Goal: Transaction & Acquisition: Purchase product/service

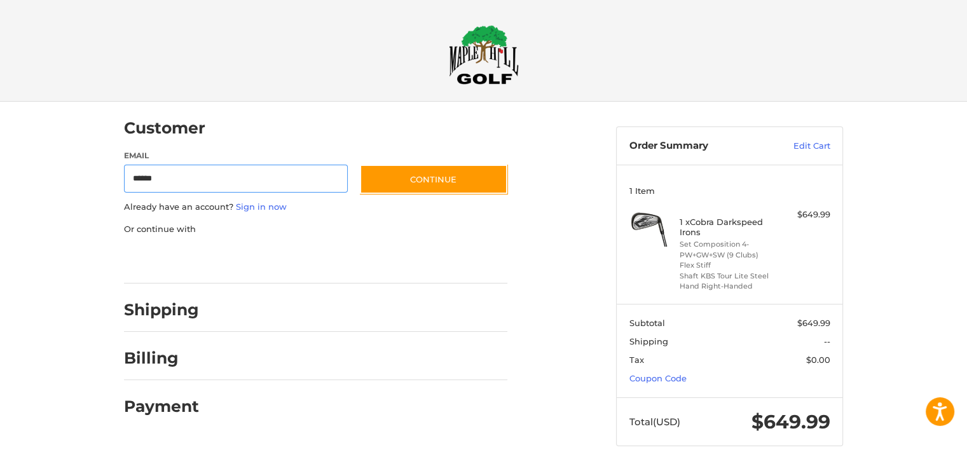
type input "**********"
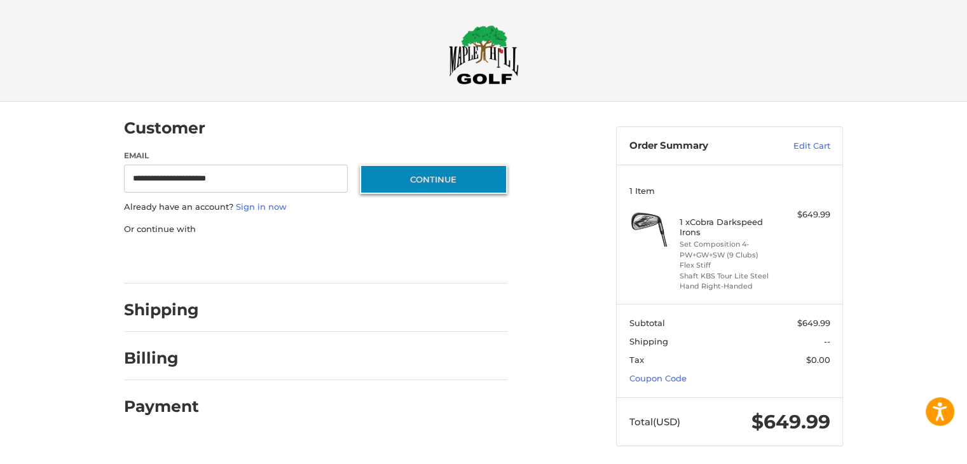
click at [442, 169] on button "Continue" at bounding box center [433, 179] width 147 height 29
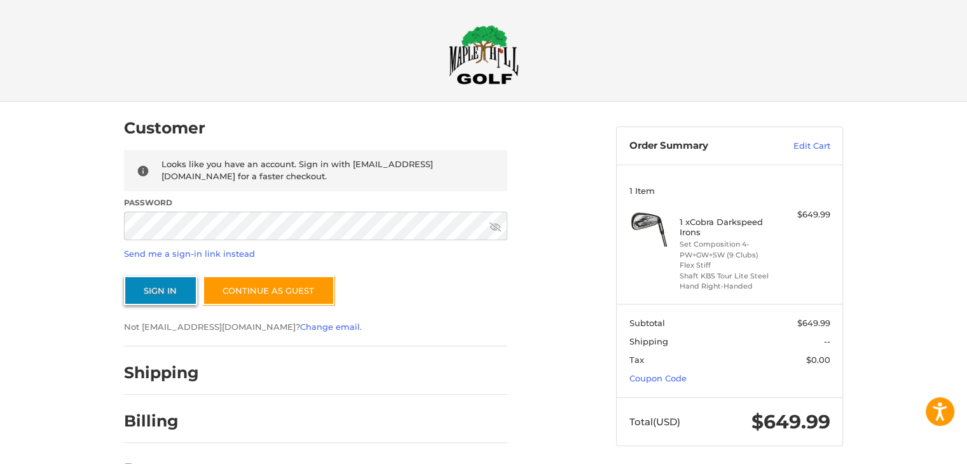
click at [142, 301] on button "Sign In" at bounding box center [160, 290] width 73 height 29
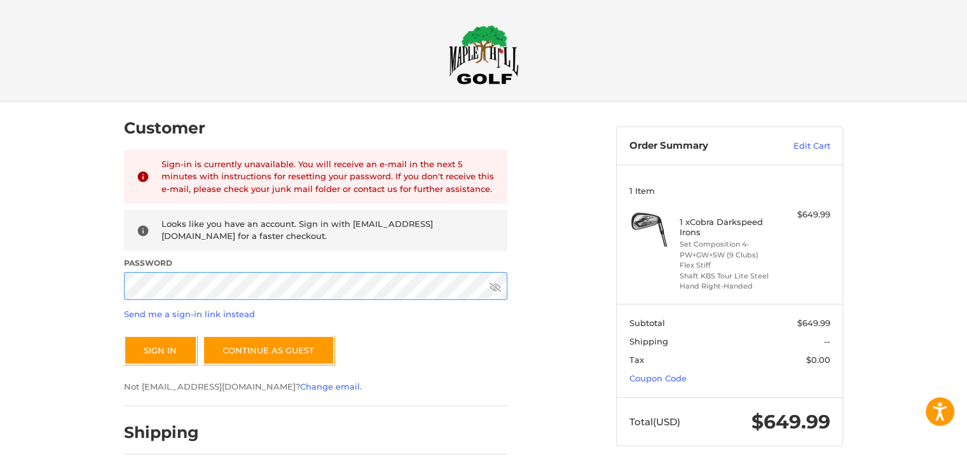
click at [99, 268] on div "Customer Returning Customer Sign-in is currently unavailable. You will receive …" at bounding box center [483, 332] width 967 height 461
click at [124, 336] on button "Sign In" at bounding box center [160, 350] width 73 height 29
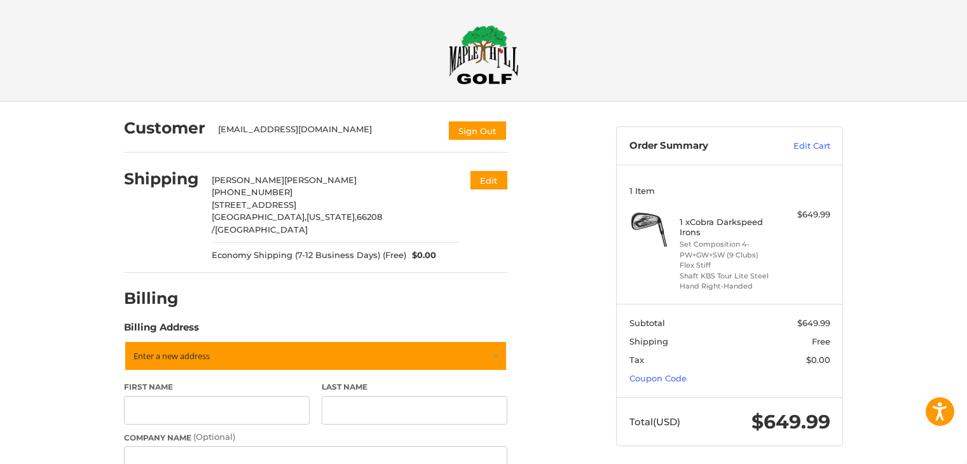
select select "**"
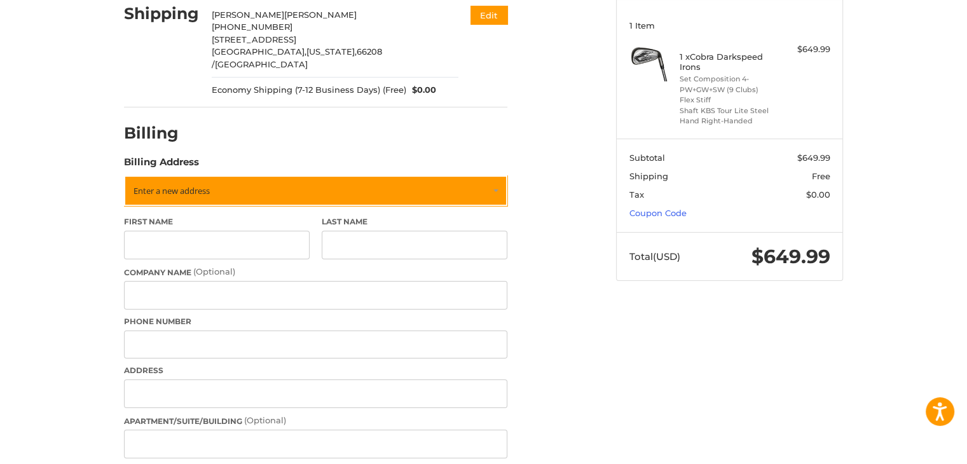
scroll to position [195, 0]
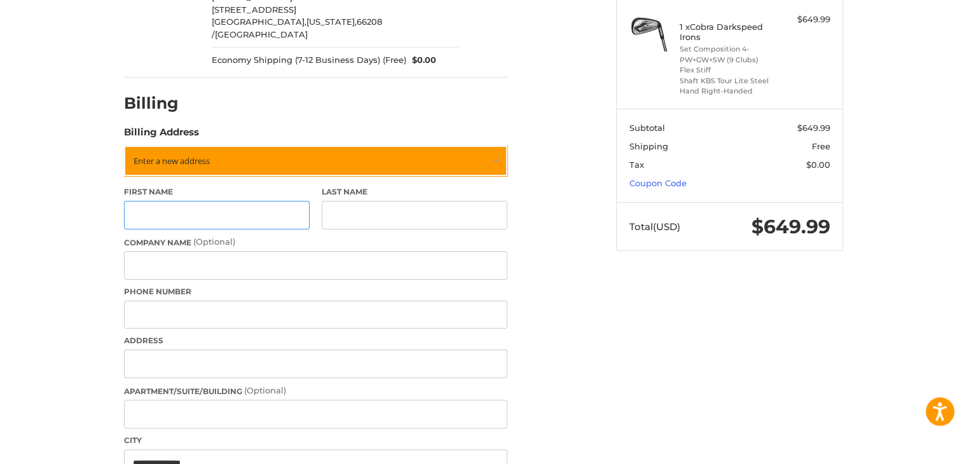
click at [236, 201] on input "First Name" at bounding box center [217, 215] width 186 height 29
type input "*******"
drag, startPoint x: 363, startPoint y: 192, endPoint x: 364, endPoint y: 205, distance: 12.7
click at [362, 201] on input "Last Name" at bounding box center [415, 215] width 186 height 29
type input "******"
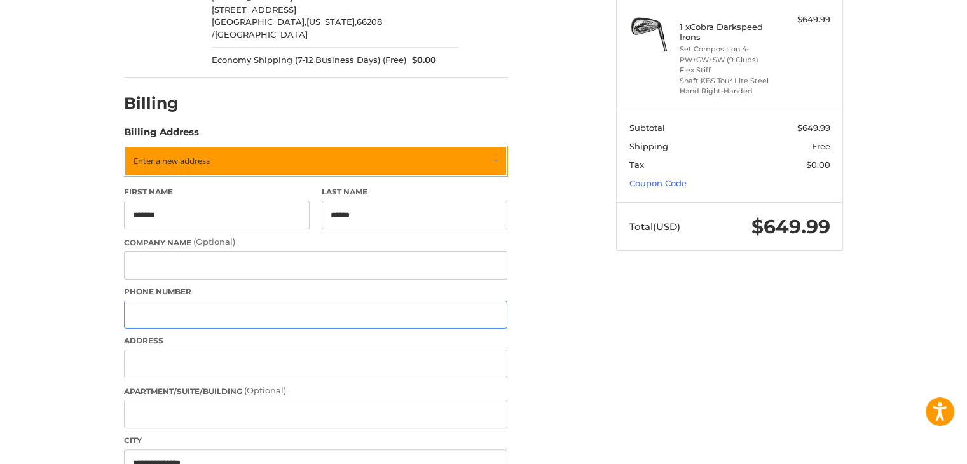
click at [276, 311] on input "Phone Number" at bounding box center [315, 315] width 383 height 29
type input "**********"
click at [186, 356] on input "Address" at bounding box center [315, 364] width 383 height 29
type input "**********"
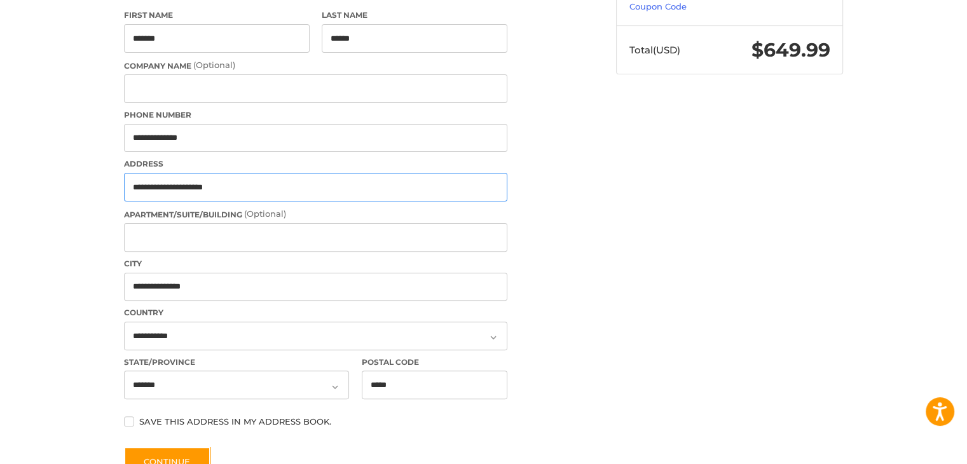
scroll to position [449, 0]
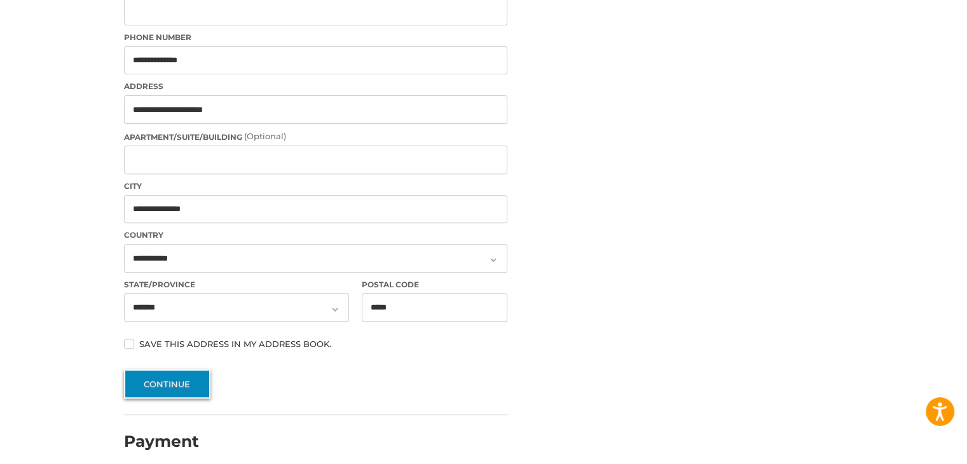
click at [168, 372] on button "Continue" at bounding box center [167, 383] width 86 height 29
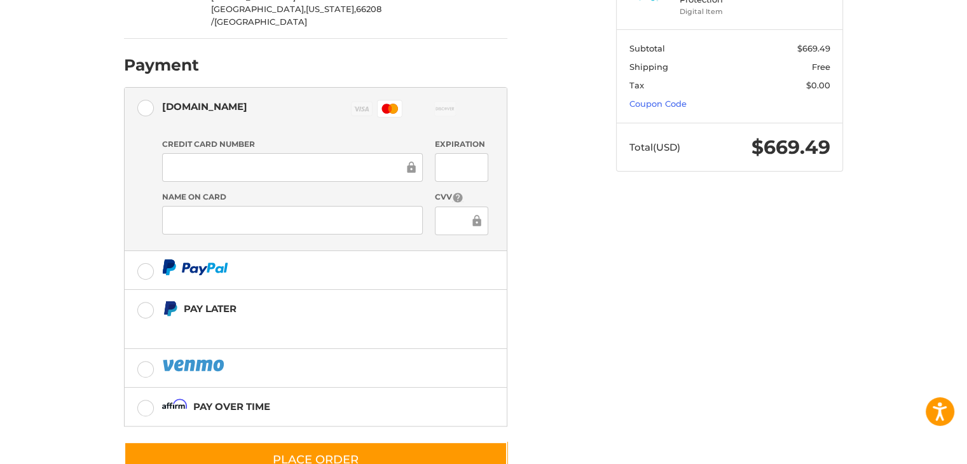
scroll to position [345, 0]
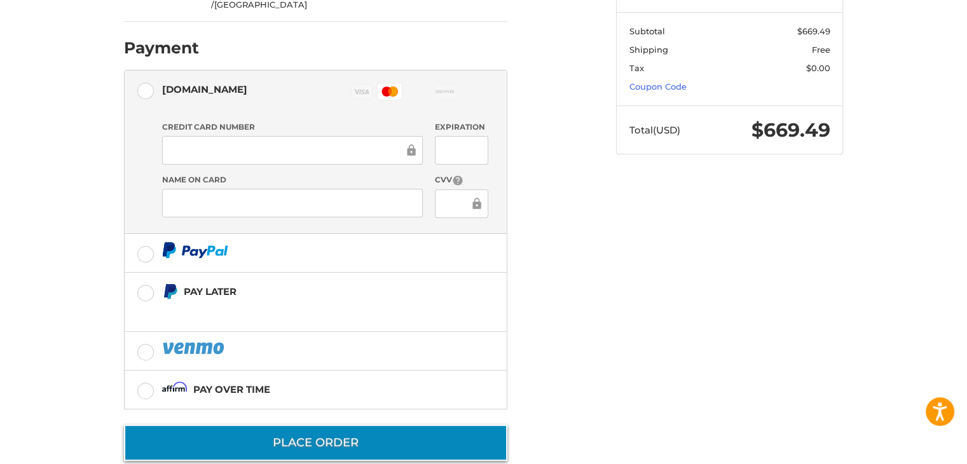
click at [336, 425] on button "Place Order" at bounding box center [315, 443] width 383 height 36
click at [262, 425] on button "Place Order" at bounding box center [315, 443] width 383 height 36
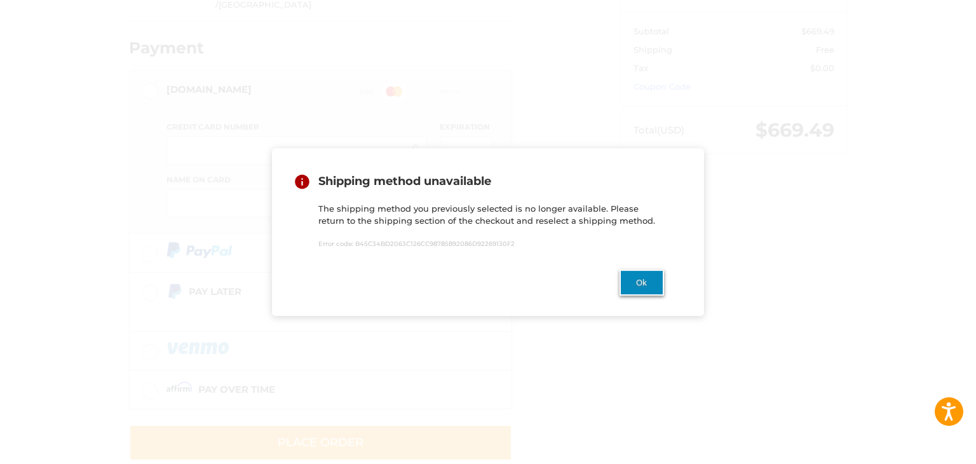
click at [637, 288] on button "Ok" at bounding box center [642, 282] width 44 height 26
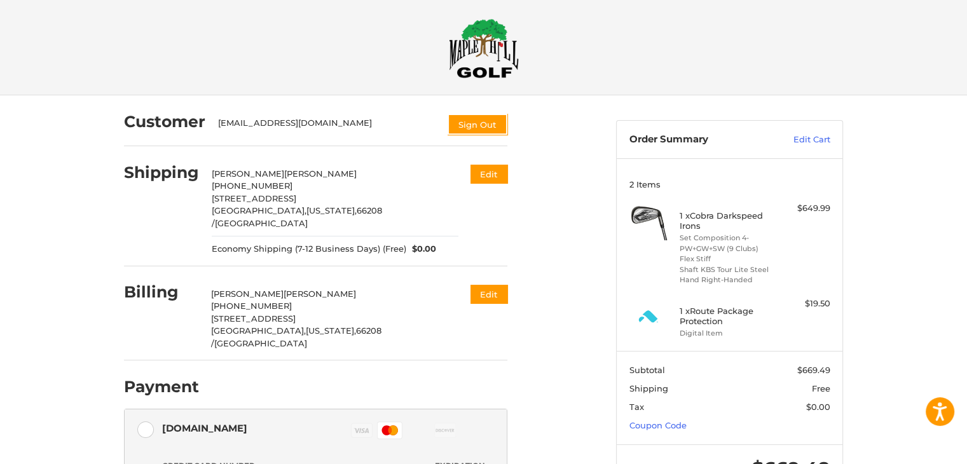
scroll to position [0, 0]
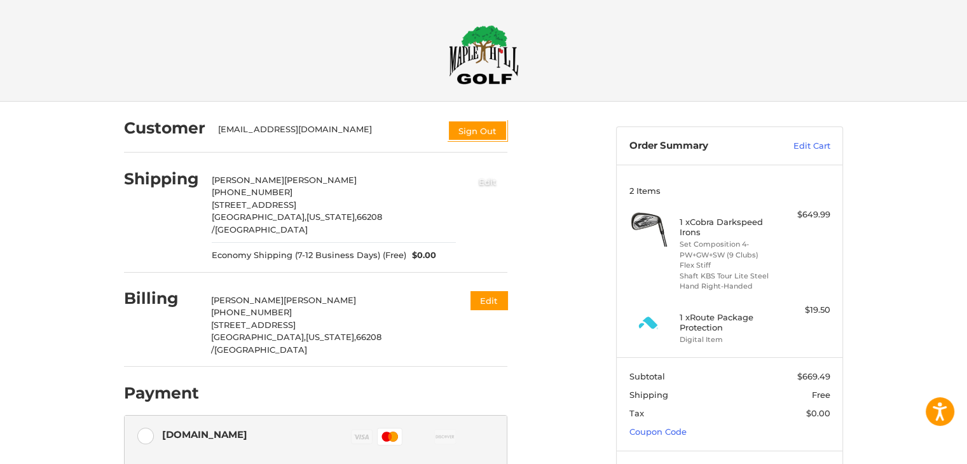
click at [487, 182] on button "Edit" at bounding box center [487, 181] width 39 height 21
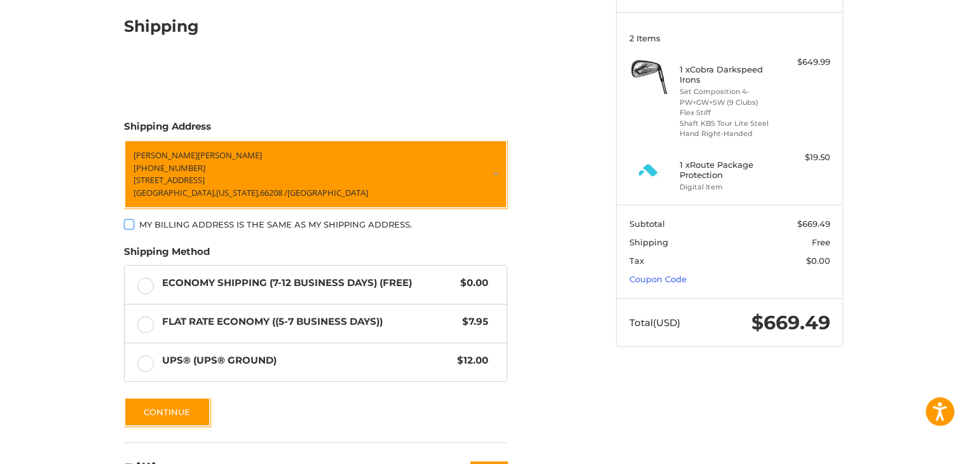
scroll to position [216, 0]
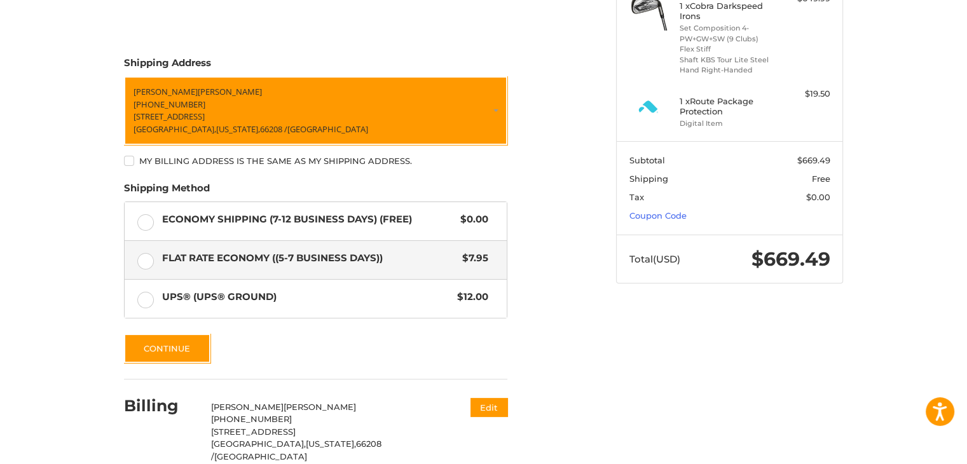
click at [146, 259] on label "Flat Rate Economy ((5-7 Business Days)) $7.95" at bounding box center [316, 260] width 382 height 38
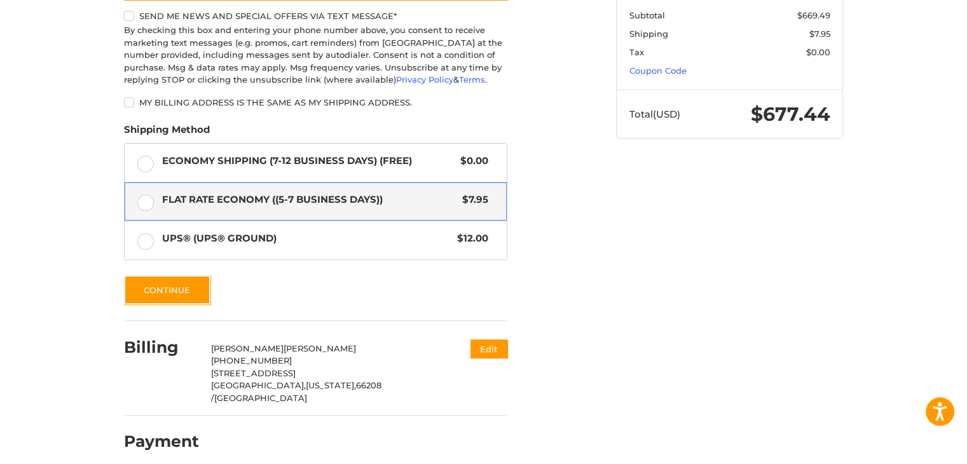
scroll to position [361, 0]
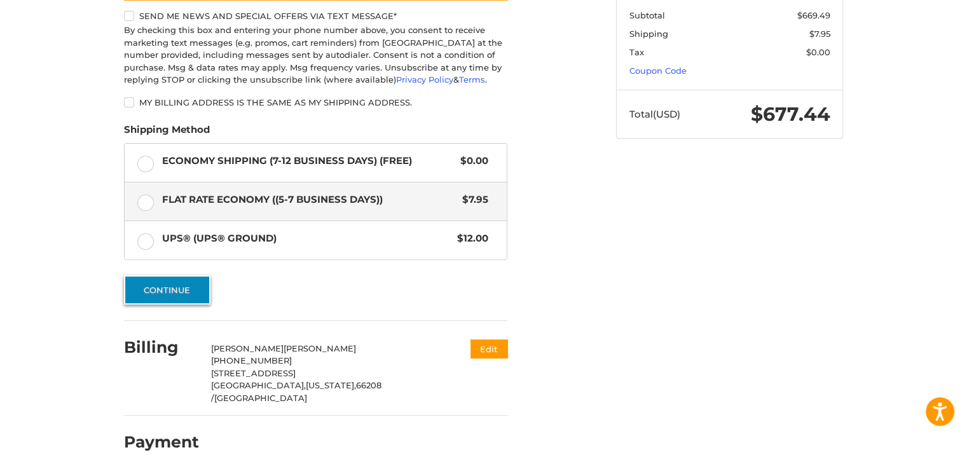
drag, startPoint x: 176, startPoint y: 289, endPoint x: 193, endPoint y: 290, distance: 17.3
click at [176, 289] on button "Continue" at bounding box center [167, 289] width 86 height 29
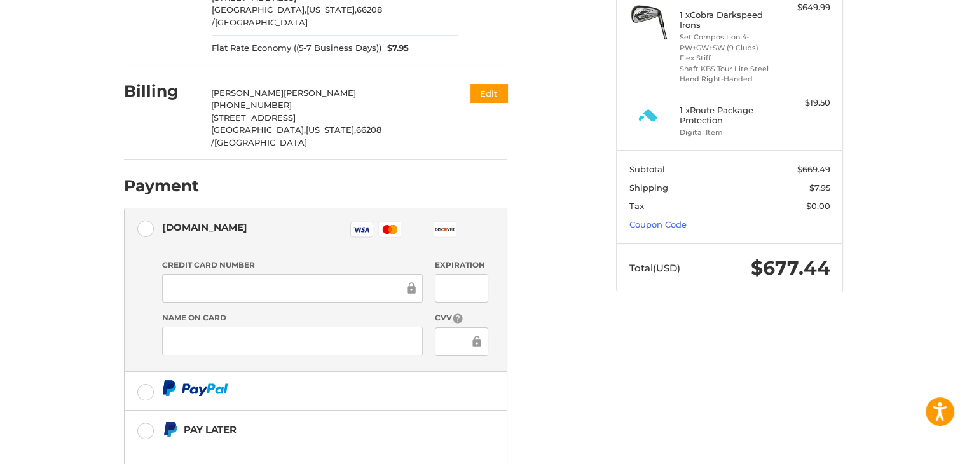
scroll to position [228, 0]
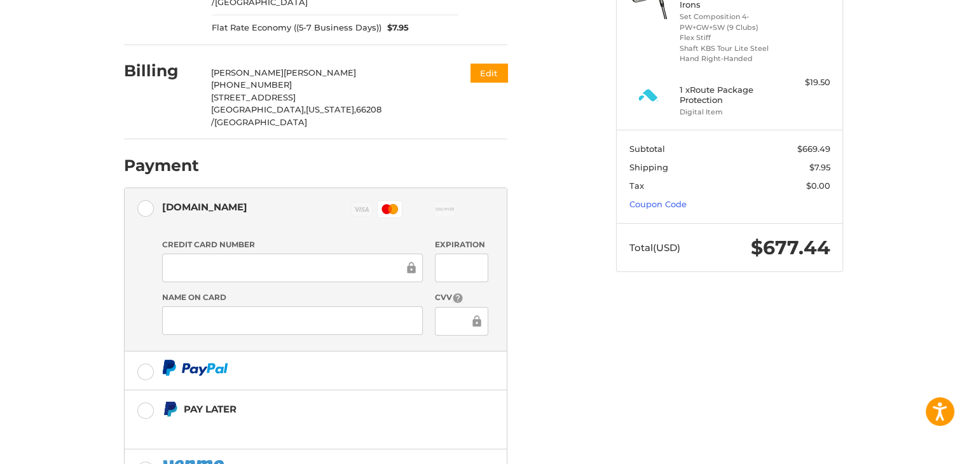
click at [442, 307] on div at bounding box center [461, 321] width 53 height 29
click at [455, 254] on div at bounding box center [461, 268] width 53 height 29
click at [445, 307] on div at bounding box center [461, 321] width 53 height 29
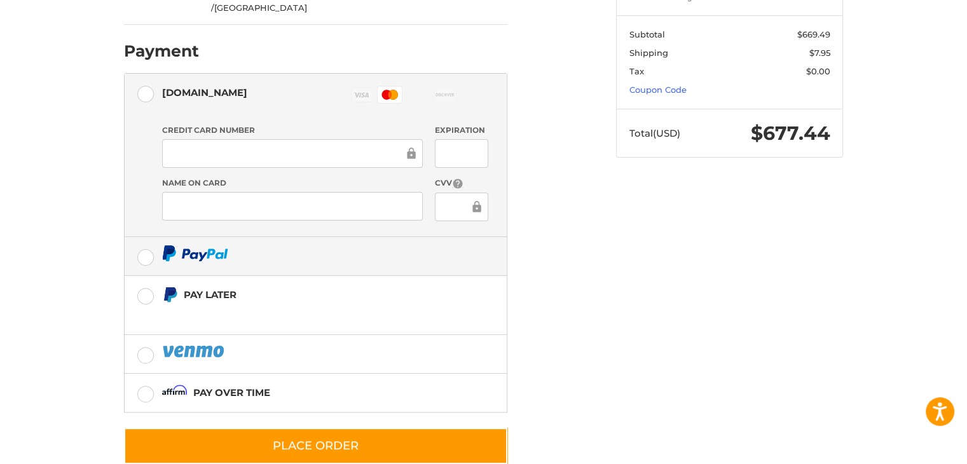
scroll to position [345, 0]
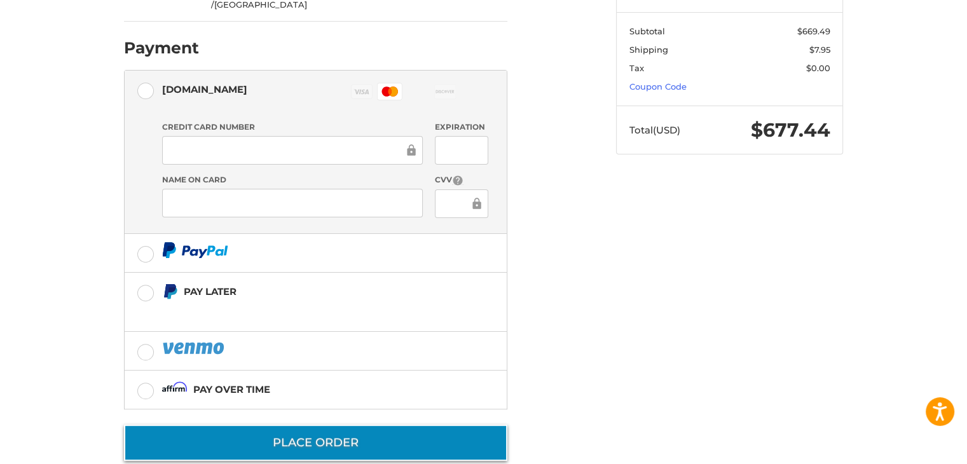
click at [302, 425] on button "Place Order" at bounding box center [315, 443] width 383 height 36
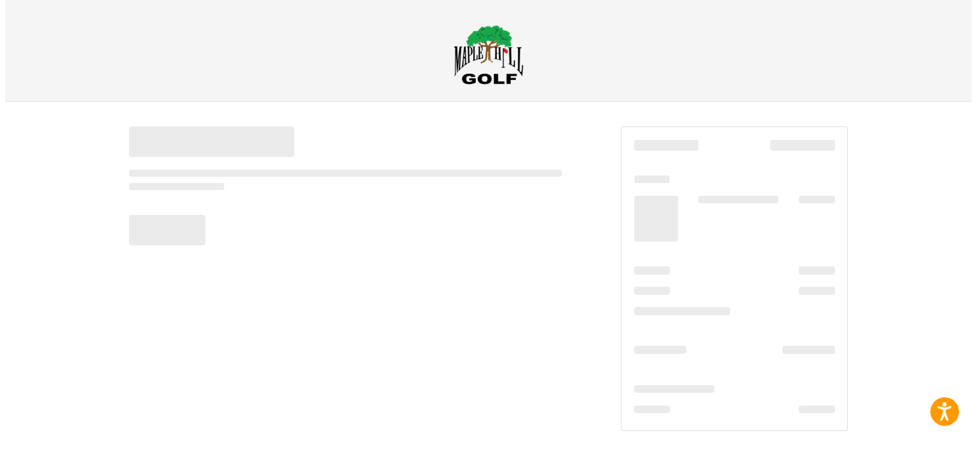
scroll to position [0, 0]
